Goal: Transaction & Acquisition: Purchase product/service

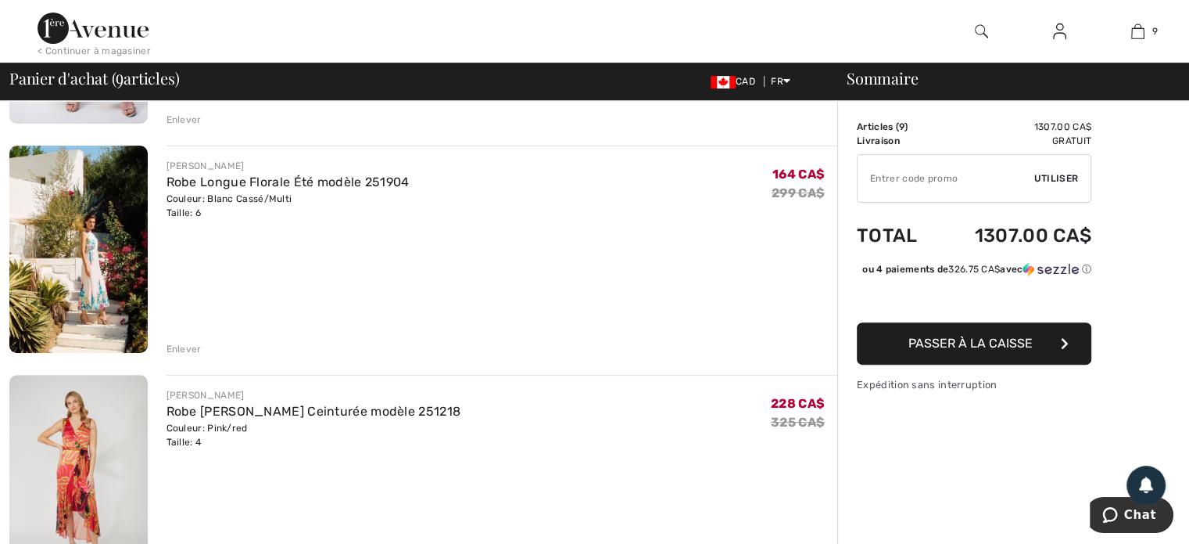
scroll to position [547, 0]
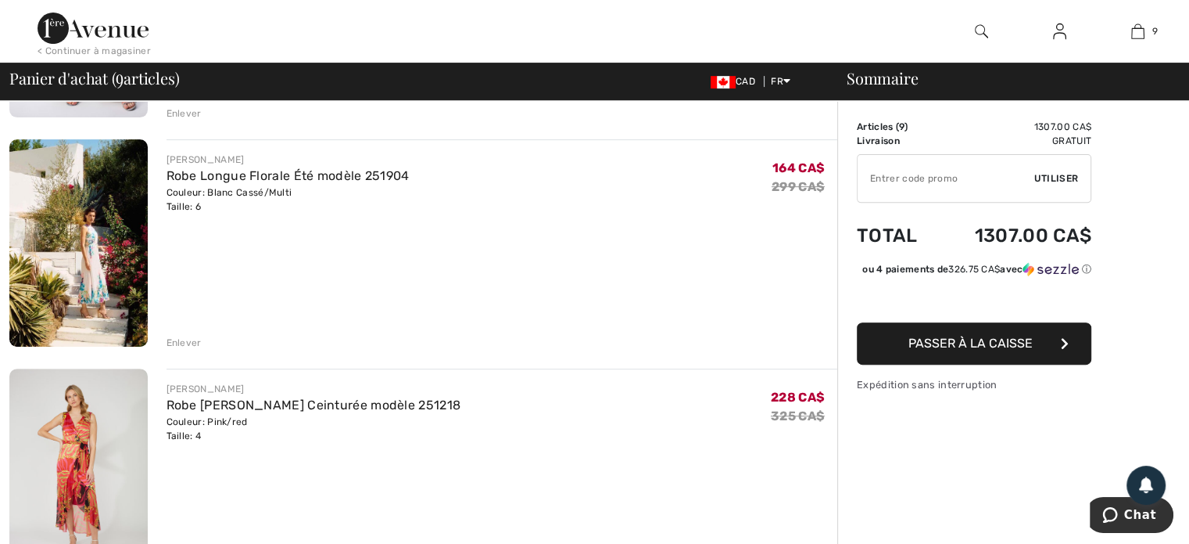
click at [193, 339] on div "Enlever" at bounding box center [184, 342] width 35 height 14
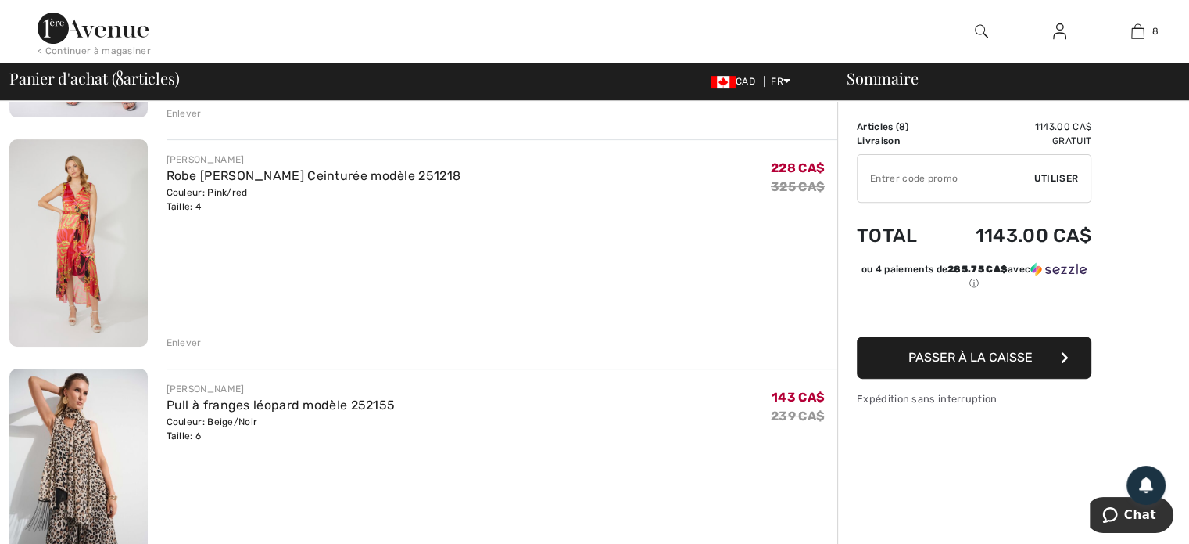
click at [188, 341] on div "Enlever" at bounding box center [184, 342] width 35 height 14
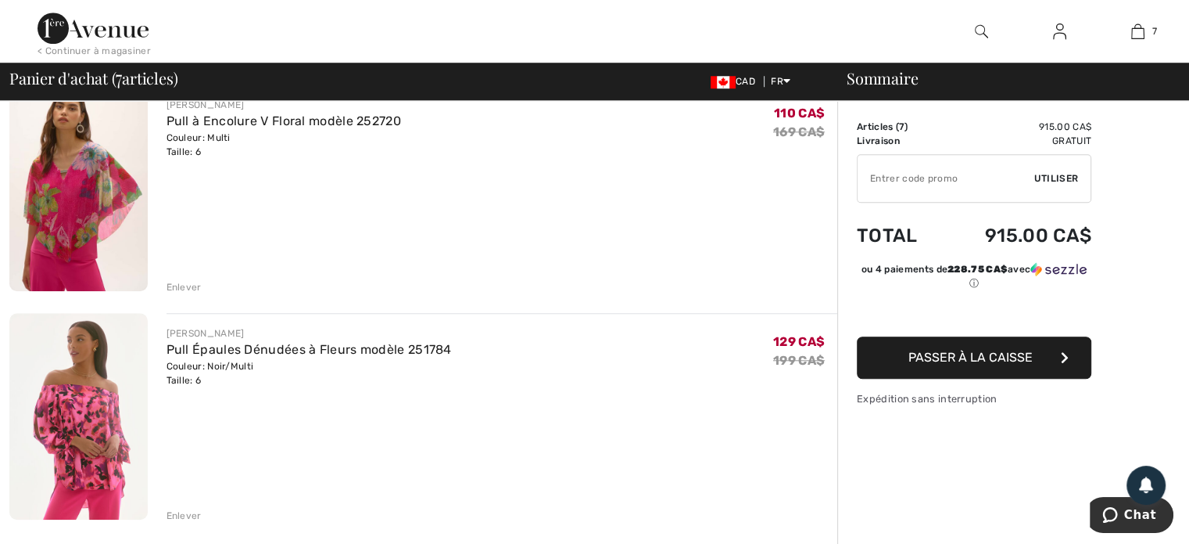
scroll to position [1251, 0]
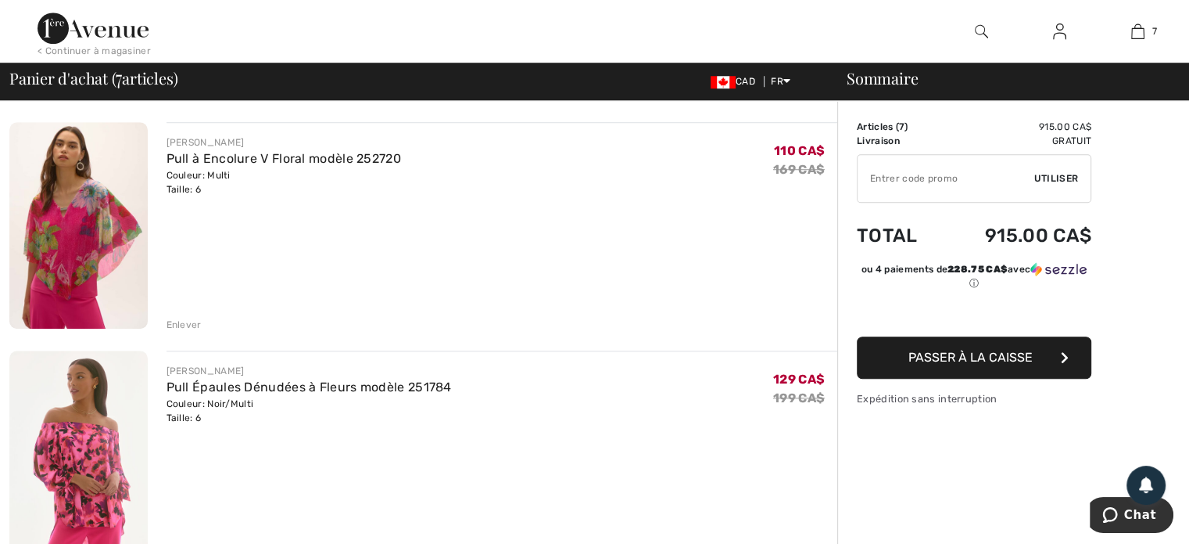
click at [68, 209] on img at bounding box center [78, 225] width 138 height 206
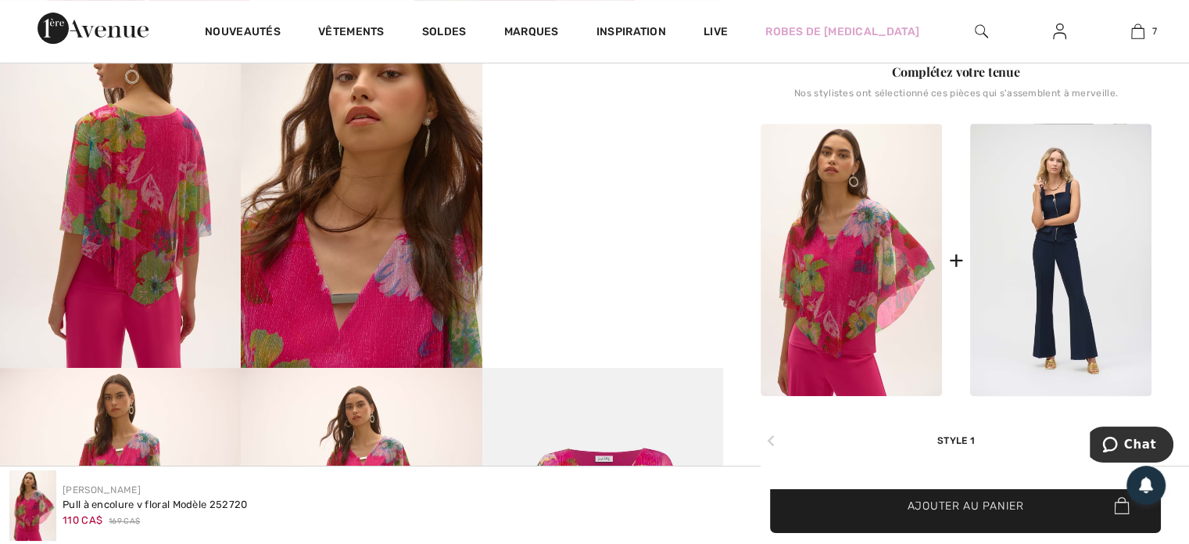
scroll to position [782, 0]
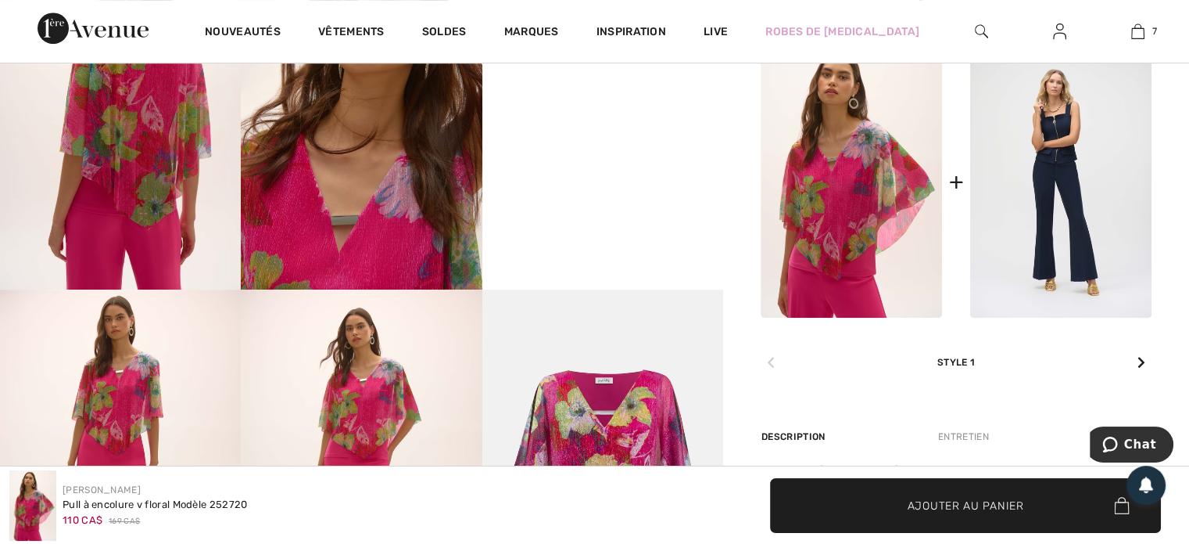
click at [1143, 362] on icon at bounding box center [1142, 362] width 8 height 13
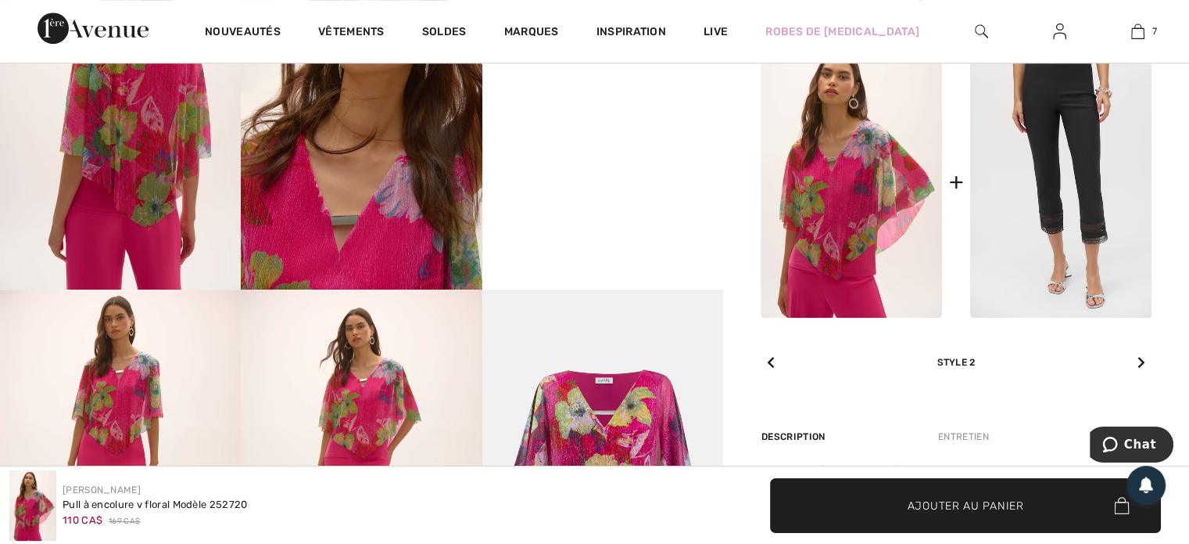
click at [1143, 362] on icon at bounding box center [1142, 362] width 8 height 13
click at [770, 362] on icon at bounding box center [771, 362] width 8 height 13
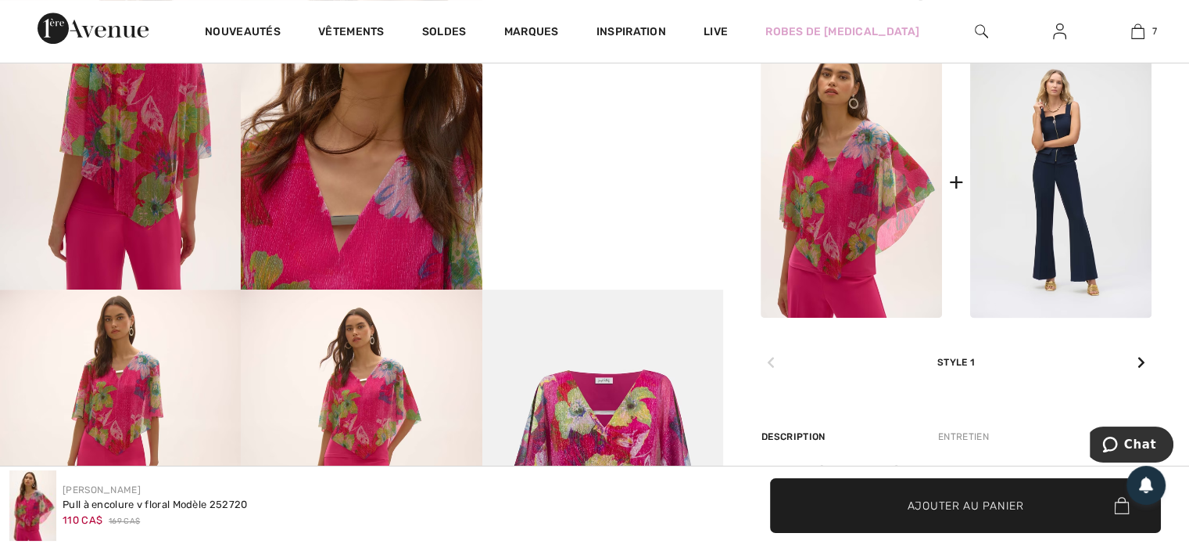
click at [1141, 365] on icon at bounding box center [1142, 362] width 8 height 13
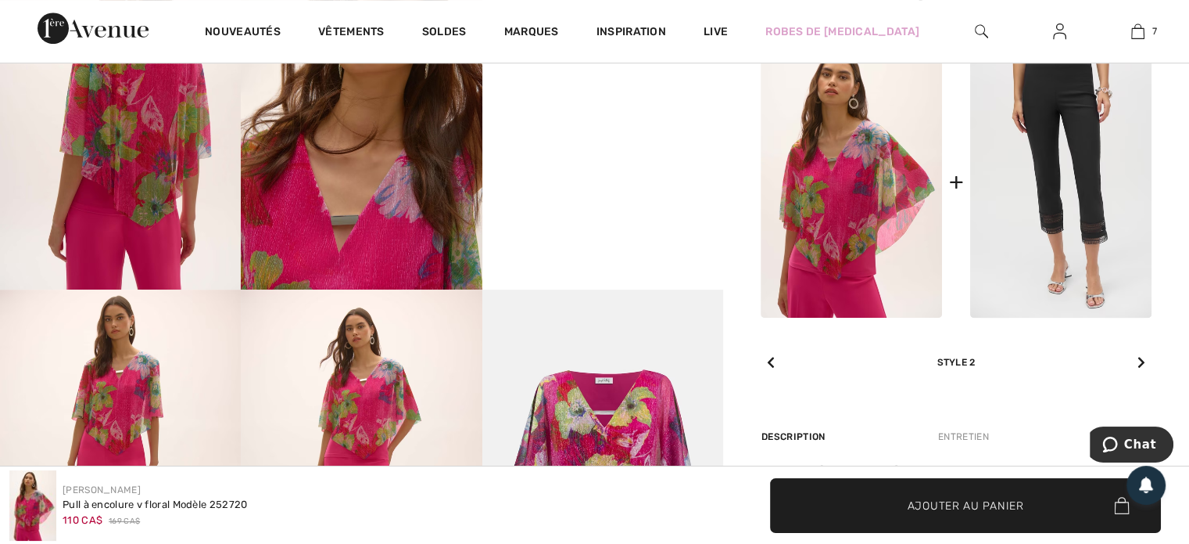
click at [1141, 365] on icon at bounding box center [1142, 362] width 8 height 13
click at [773, 357] on icon at bounding box center [771, 362] width 8 height 13
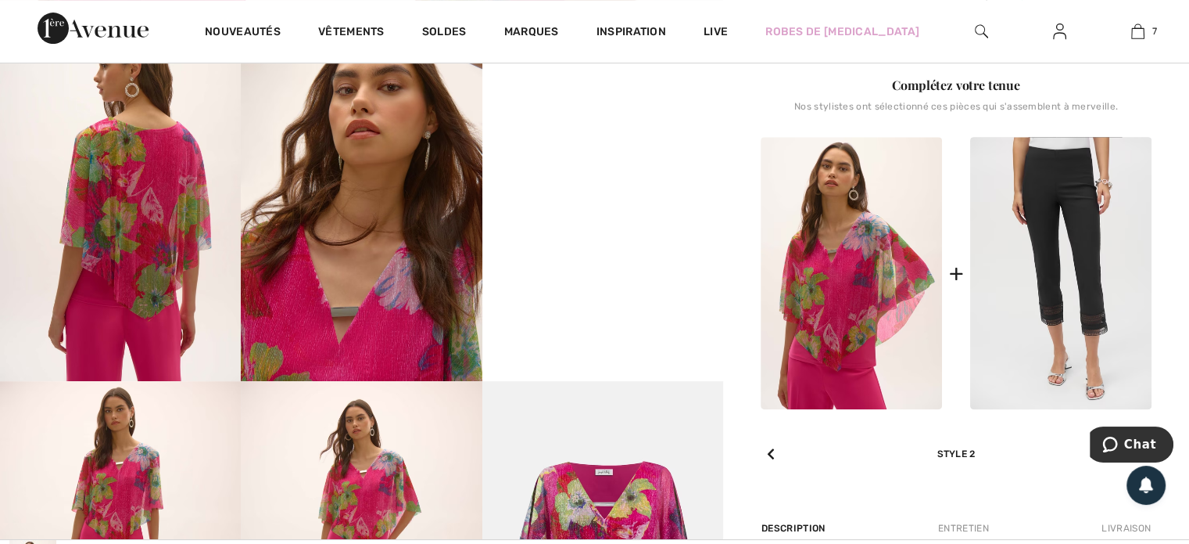
scroll to position [704, 0]
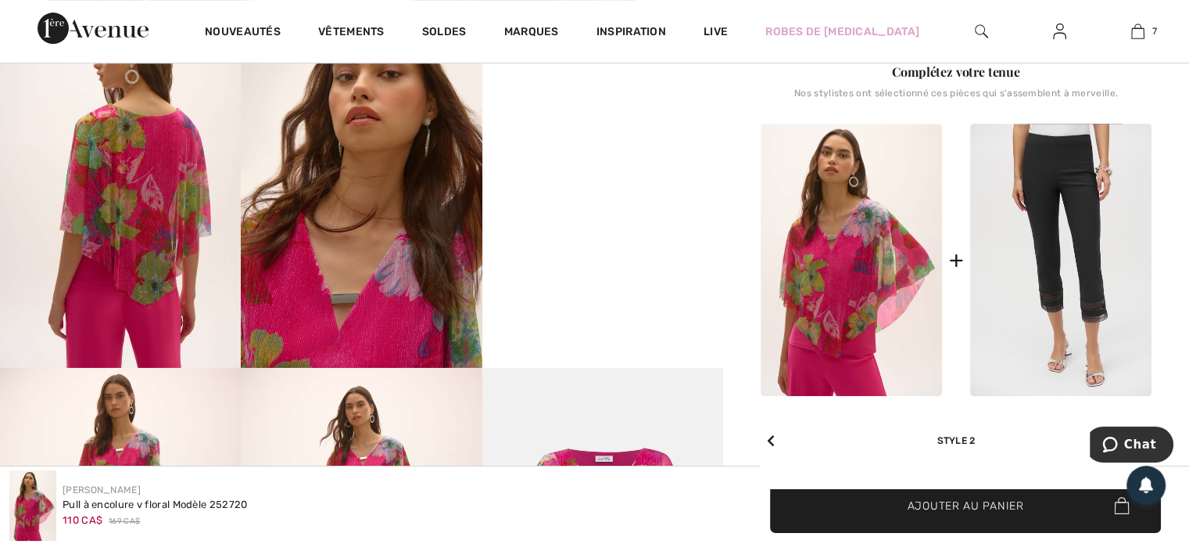
click at [627, 127] on video "Your browser does not support the video tag." at bounding box center [603, 66] width 241 height 120
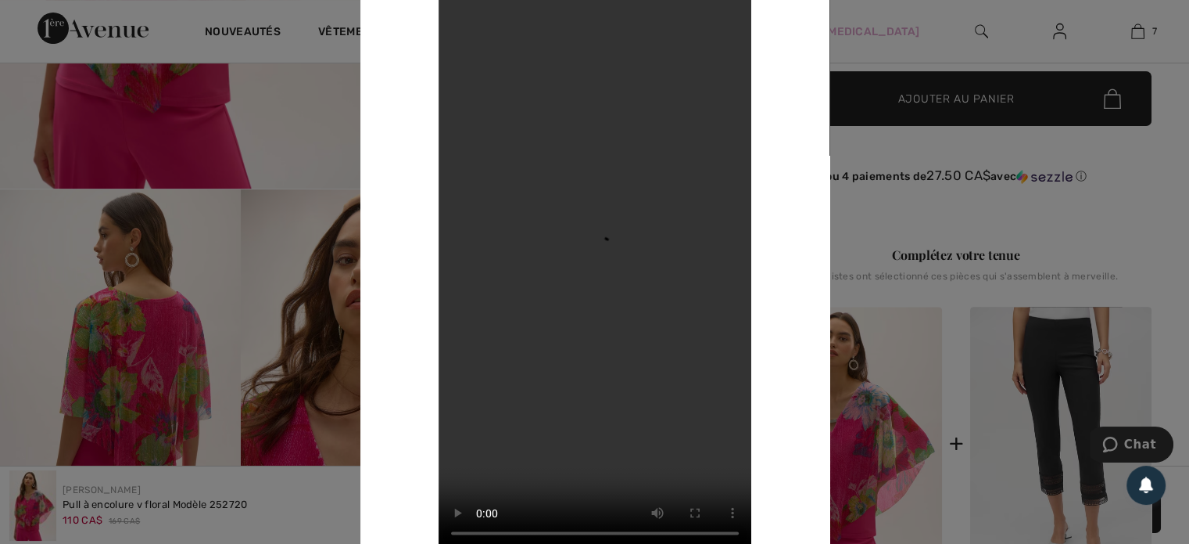
scroll to position [469, 0]
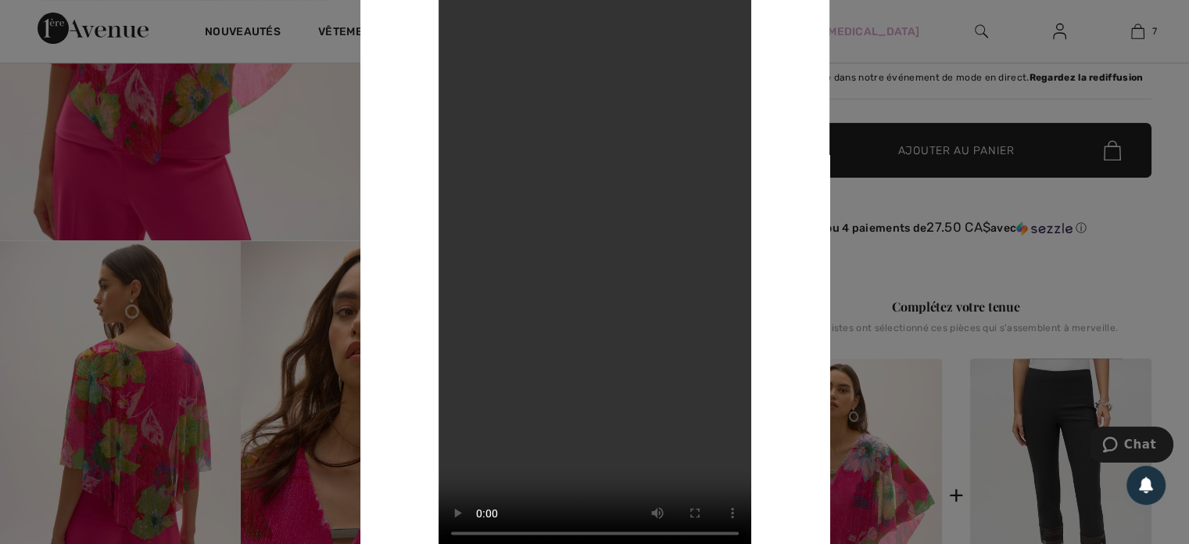
click at [196, 279] on div at bounding box center [594, 272] width 1189 height 544
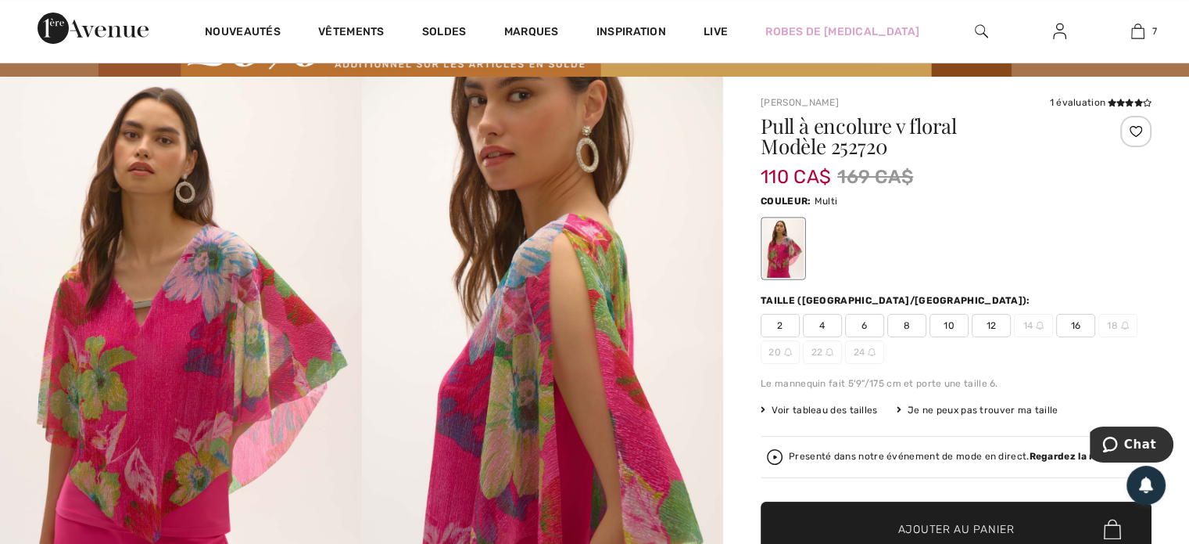
scroll to position [78, 0]
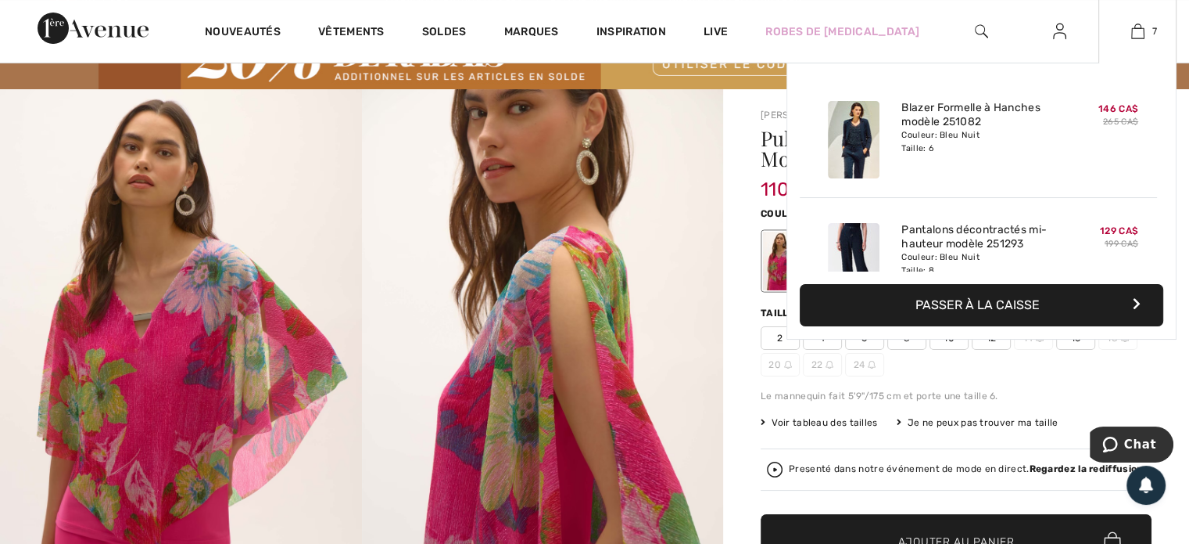
click at [1005, 303] on button "Passer à la caisse" at bounding box center [982, 305] width 364 height 42
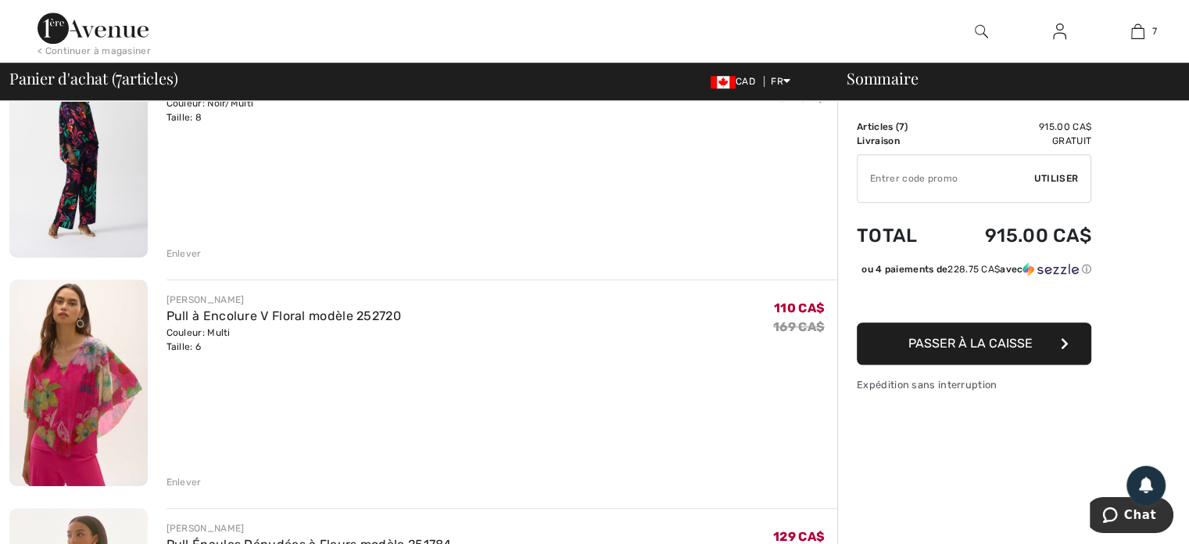
scroll to position [1095, 0]
click at [181, 247] on div "Enlever" at bounding box center [184, 253] width 35 height 14
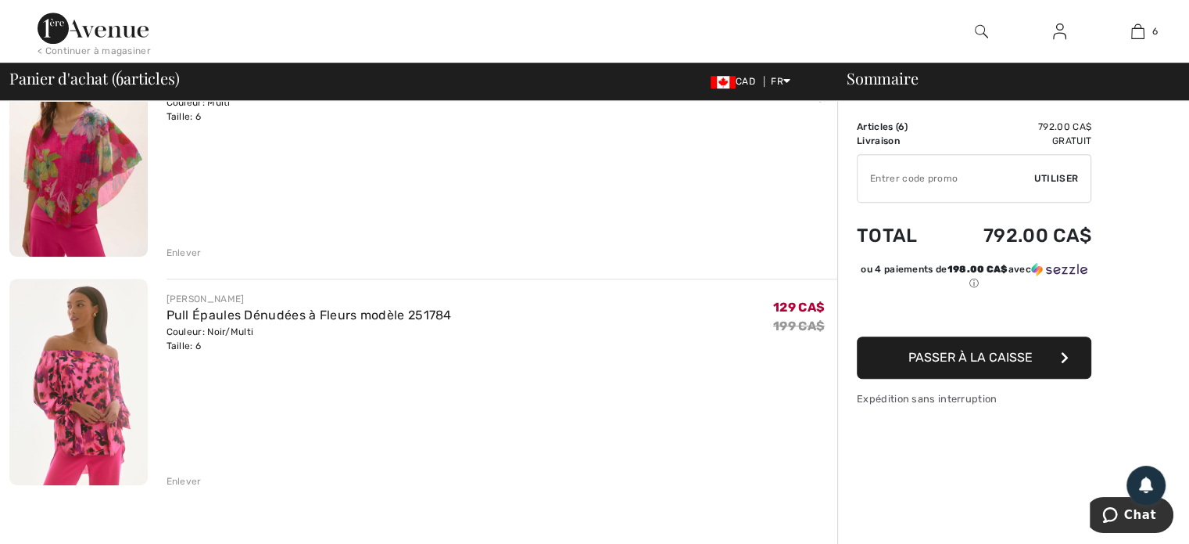
scroll to position [1075, 0]
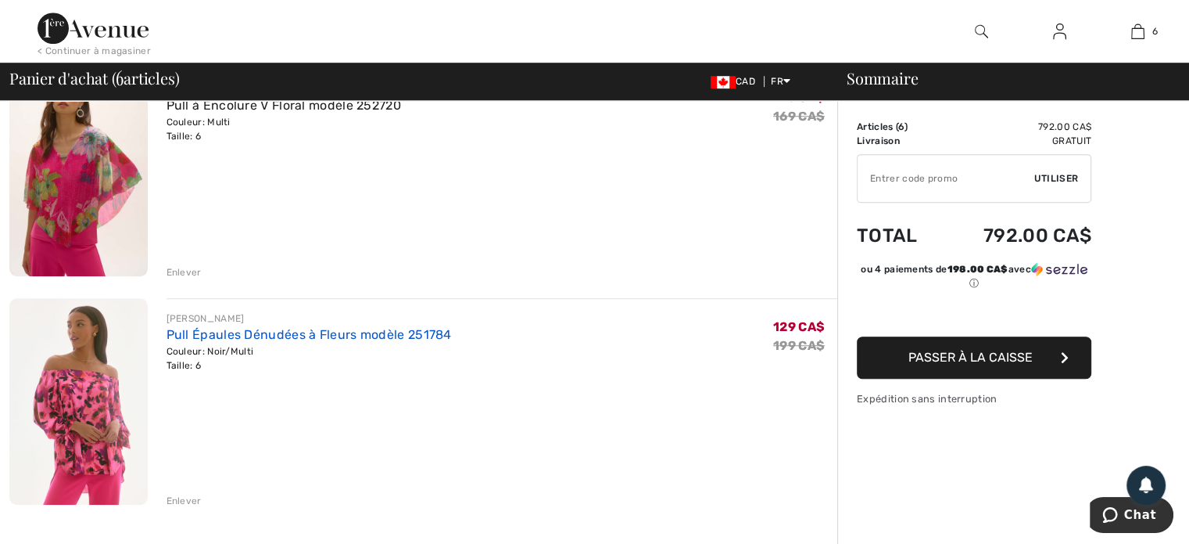
click at [203, 334] on link "Pull Épaules Dénudées à Fleurs modèle 251784" at bounding box center [309, 334] width 285 height 15
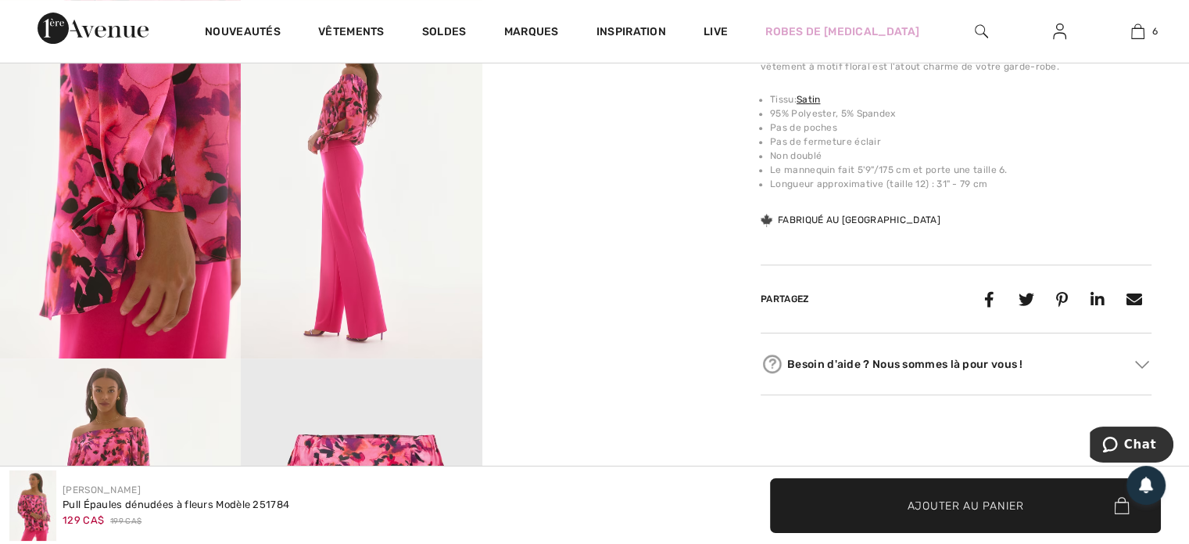
scroll to position [860, 0]
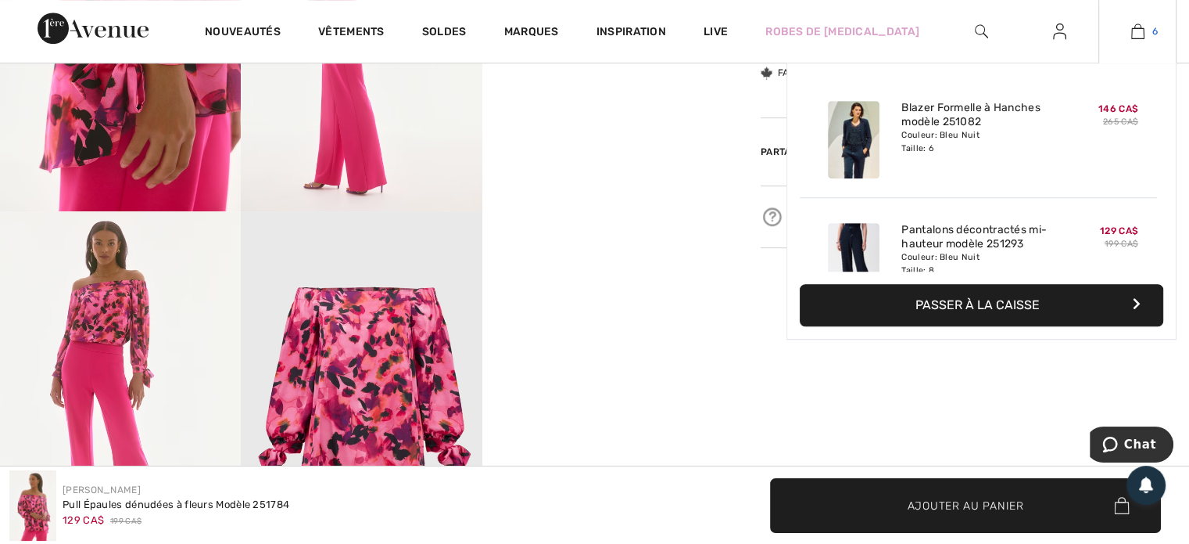
click at [1140, 27] on img at bounding box center [1138, 31] width 13 height 19
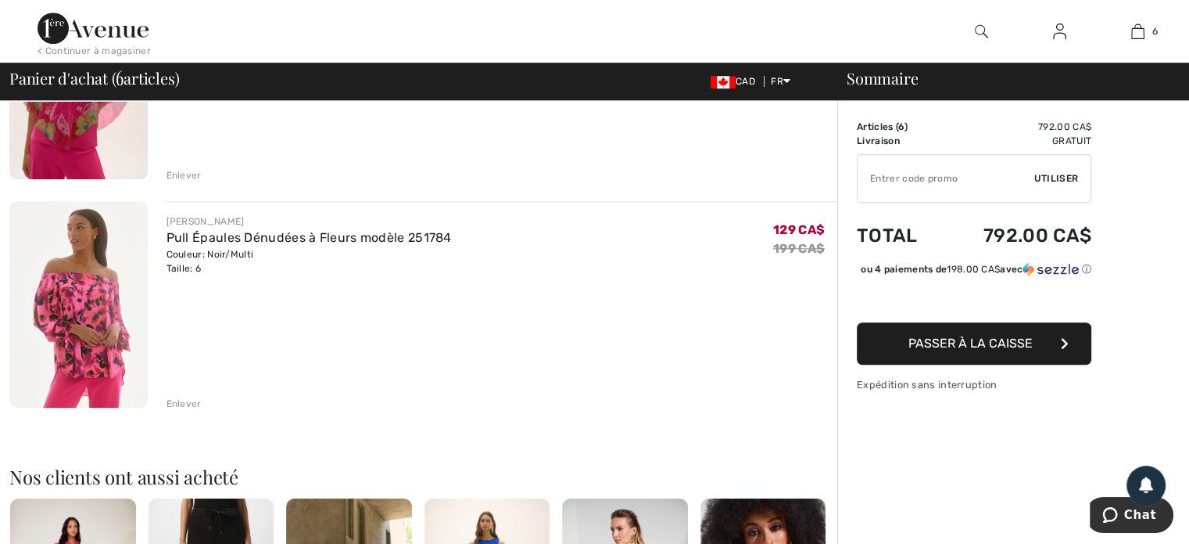
scroll to position [1173, 0]
click at [196, 400] on div "Enlever" at bounding box center [184, 403] width 35 height 14
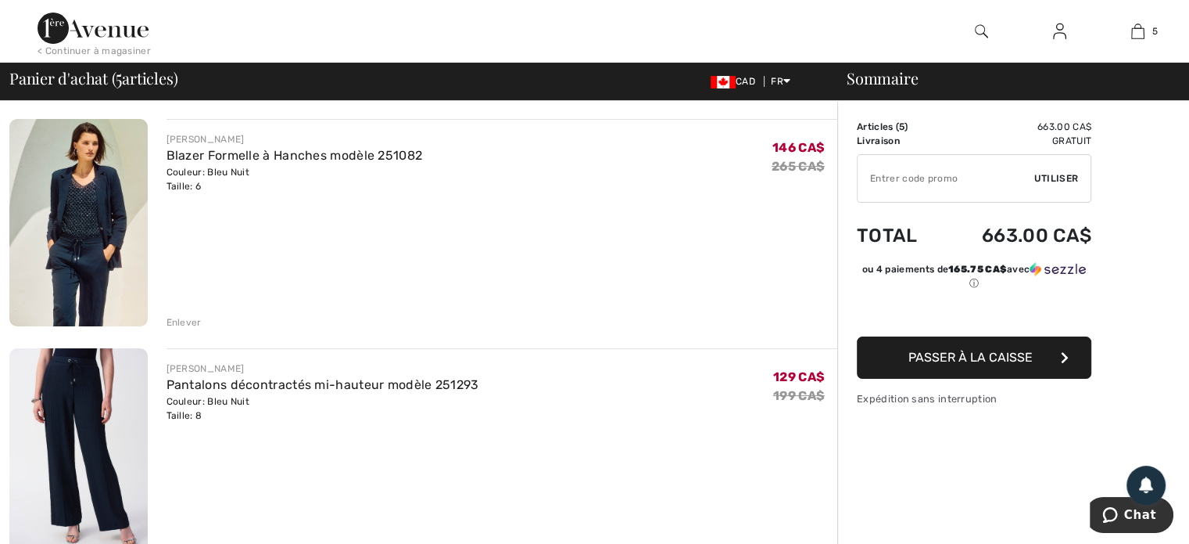
scroll to position [0, 0]
